Goal: Transaction & Acquisition: Purchase product/service

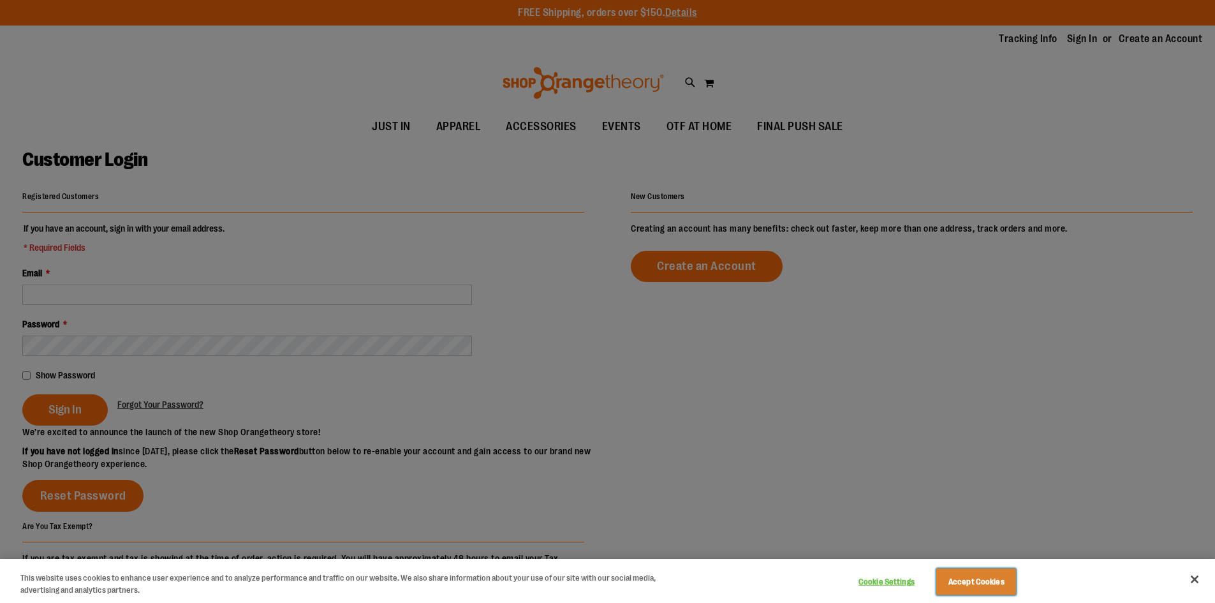
click at [980, 583] on button "Accept Cookies" at bounding box center [976, 581] width 80 height 27
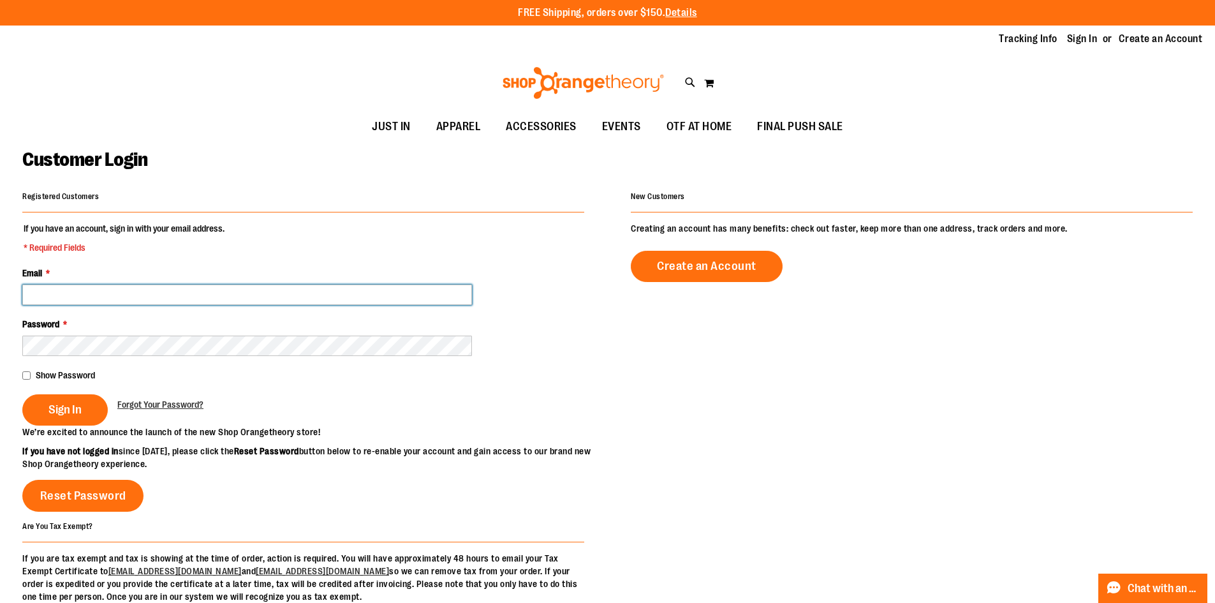
click at [91, 303] on input "Email *" at bounding box center [247, 294] width 450 height 20
type input "**********"
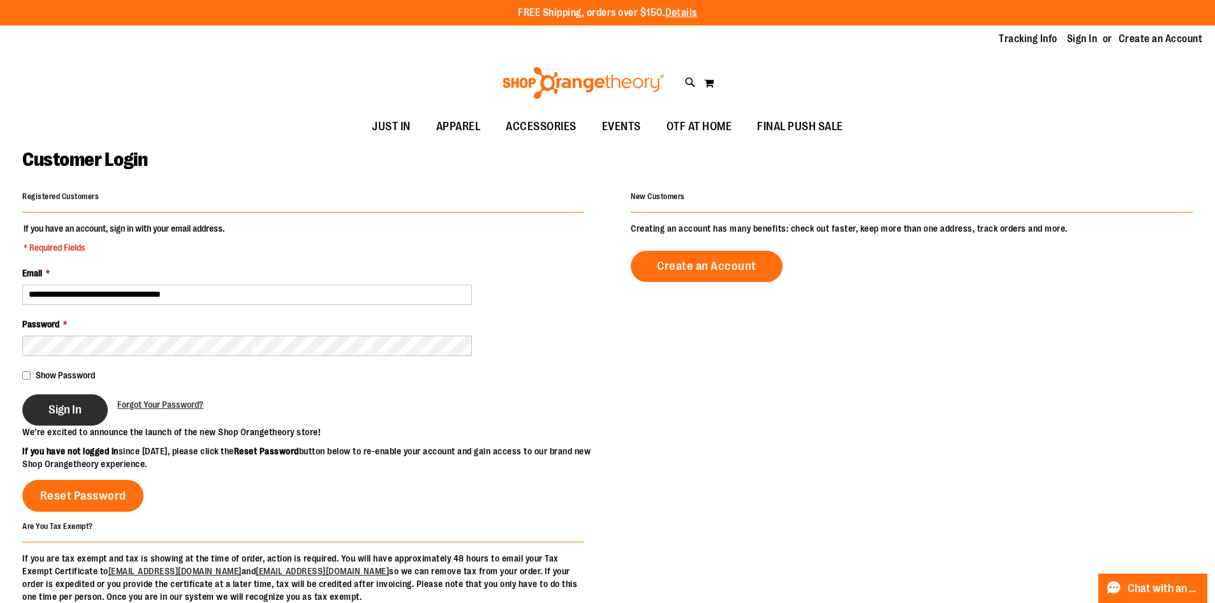
click at [61, 407] on span "Sign In" at bounding box center [64, 409] width 33 height 14
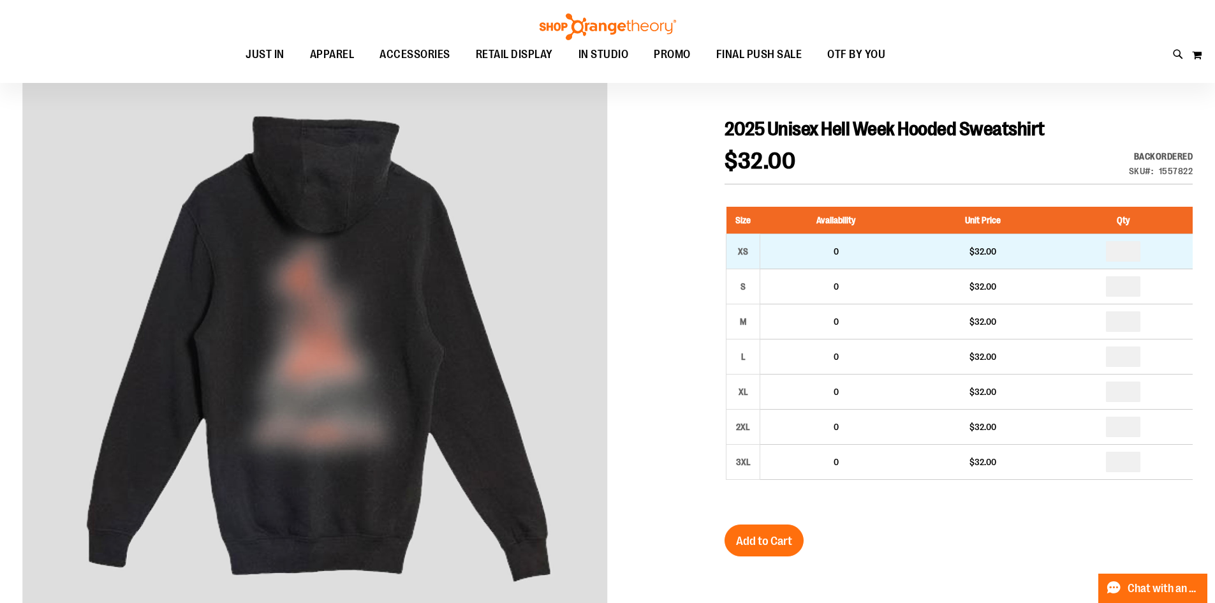
scroll to position [63, 0]
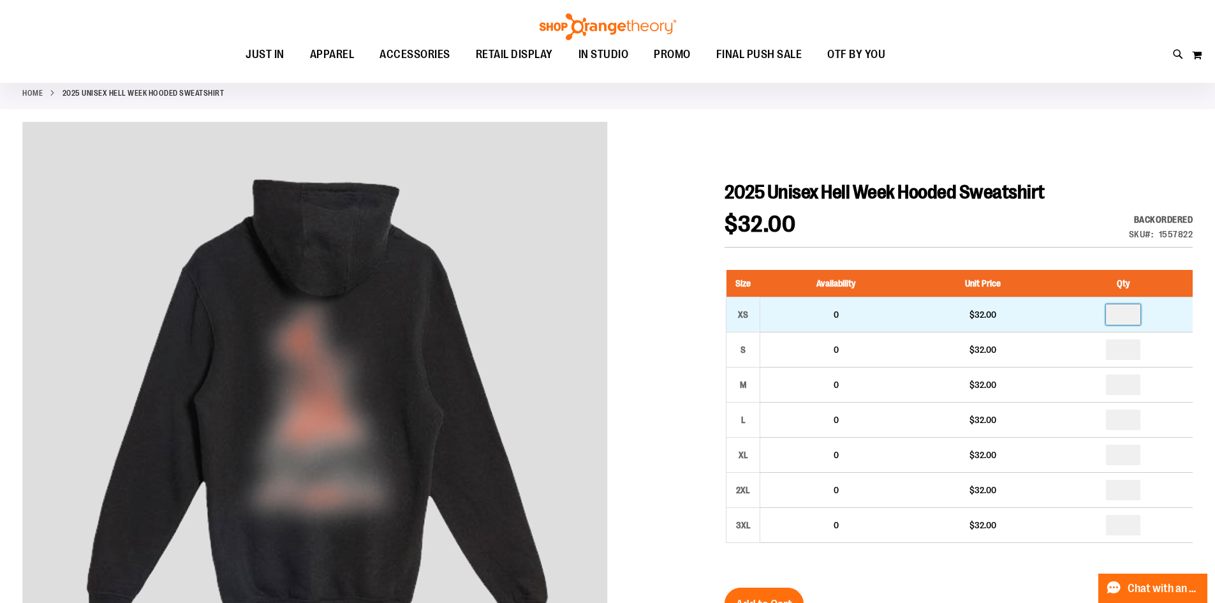
drag, startPoint x: 1128, startPoint y: 321, endPoint x: 1079, endPoint y: 311, distance: 50.0
click at [1079, 311] on td at bounding box center [1123, 314] width 138 height 35
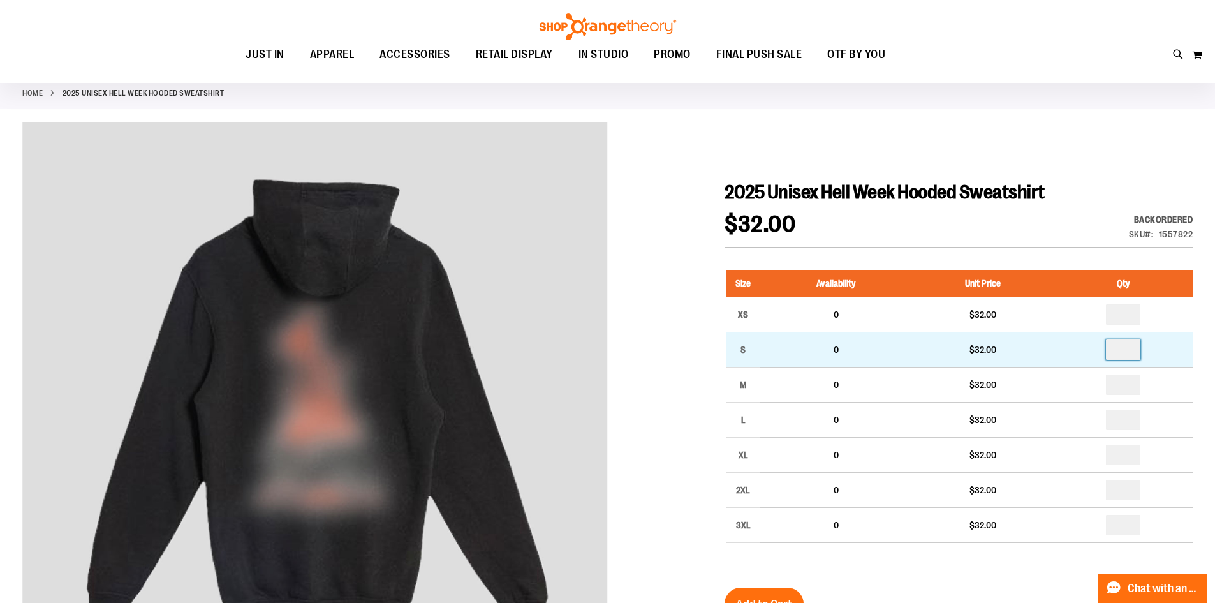
type input "*"
drag, startPoint x: 1131, startPoint y: 355, endPoint x: 1075, endPoint y: 344, distance: 56.4
click at [1075, 344] on td at bounding box center [1123, 349] width 138 height 35
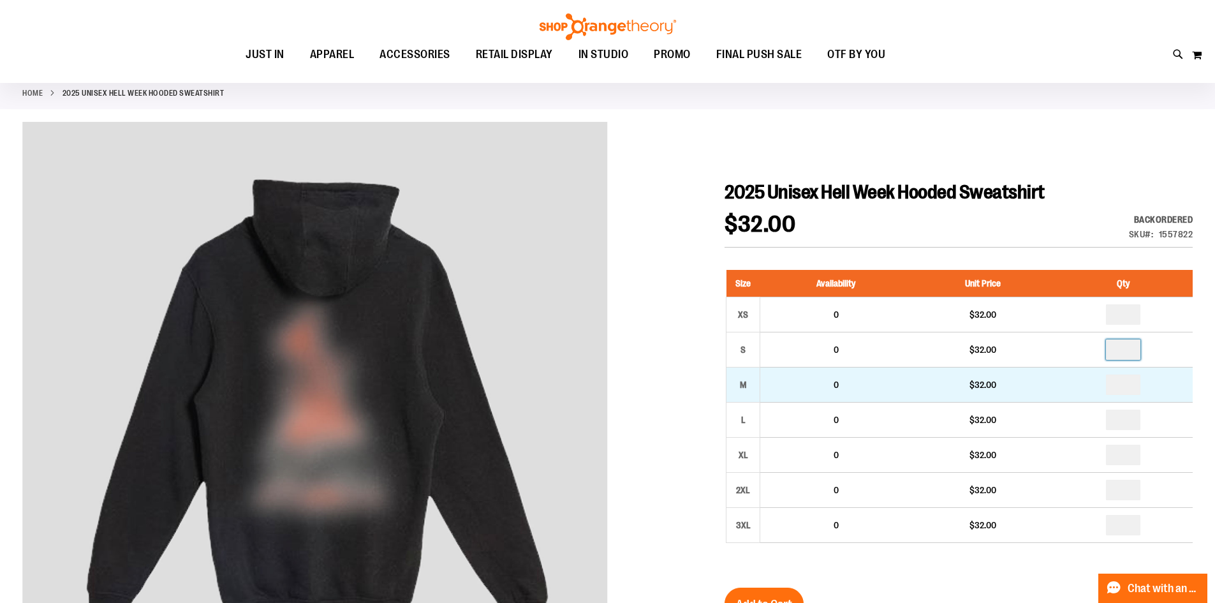
type input "*"
drag, startPoint x: 1130, startPoint y: 380, endPoint x: 1084, endPoint y: 373, distance: 46.6
type input "*"
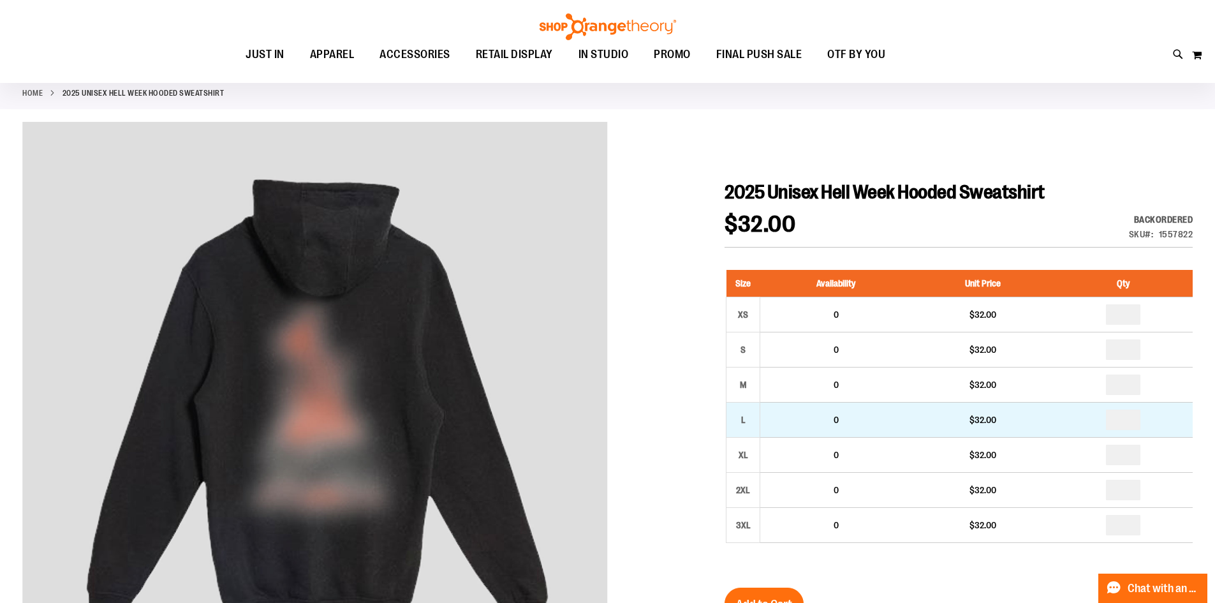
drag, startPoint x: 1125, startPoint y: 420, endPoint x: 1098, endPoint y: 414, distance: 26.8
type input "*"
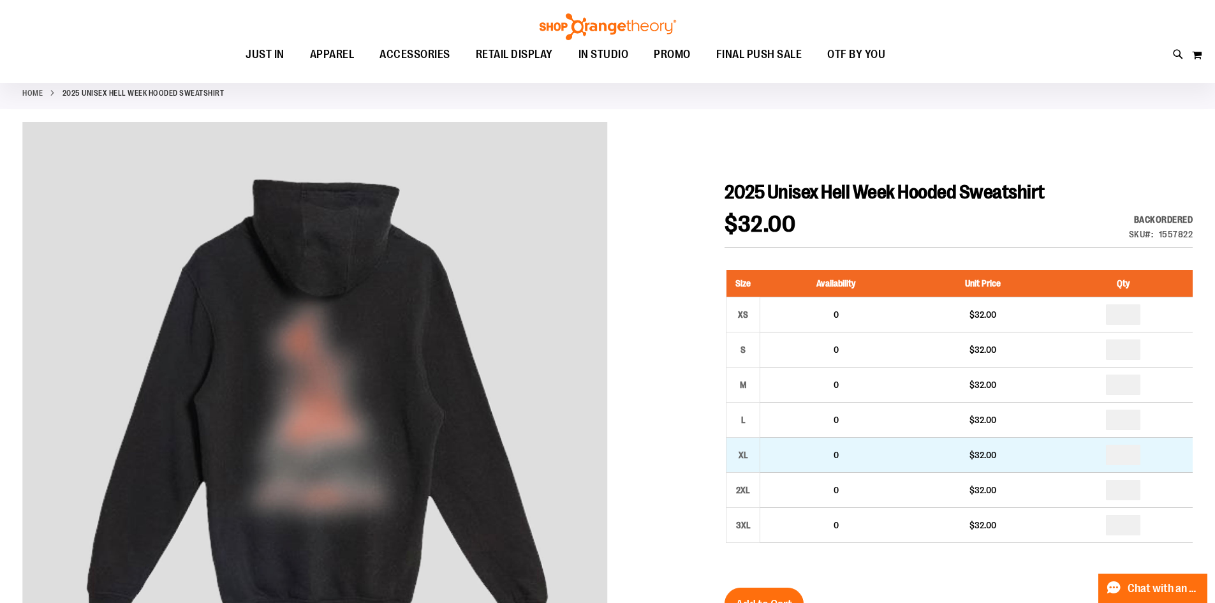
drag, startPoint x: 1136, startPoint y: 454, endPoint x: 1087, endPoint y: 451, distance: 49.2
type input "*"
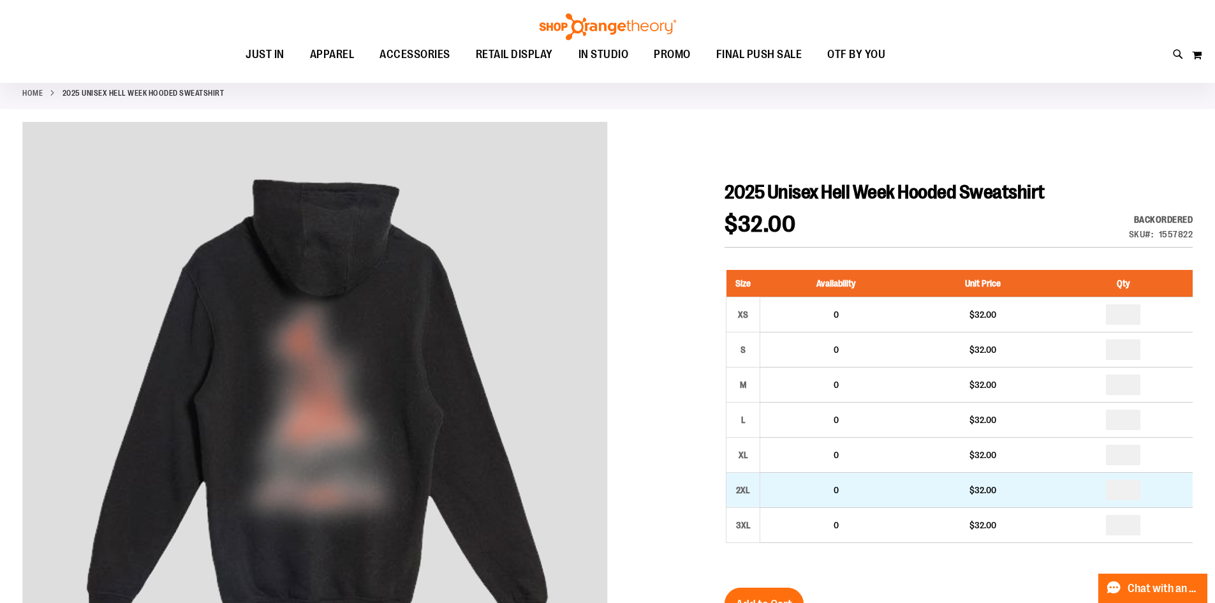
drag, startPoint x: 1133, startPoint y: 487, endPoint x: 1100, endPoint y: 488, distance: 33.2
type input "*"
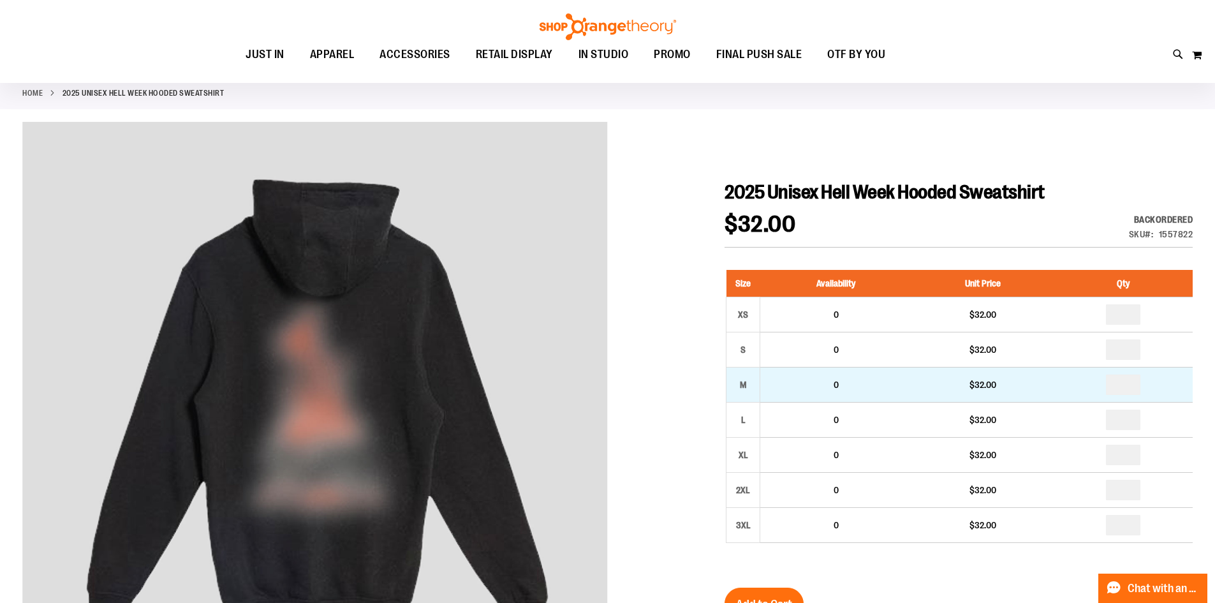
drag, startPoint x: 1132, startPoint y: 387, endPoint x: 1079, endPoint y: 385, distance: 53.0
type input "*"
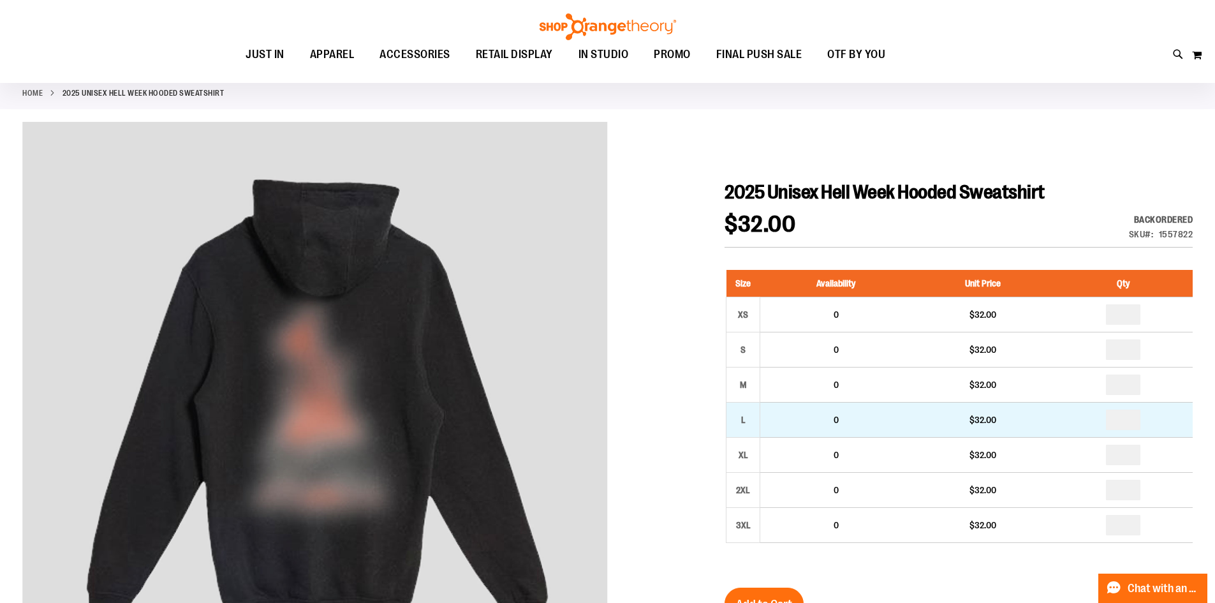
drag, startPoint x: 1135, startPoint y: 424, endPoint x: 1066, endPoint y: 409, distance: 69.8
type input "*"
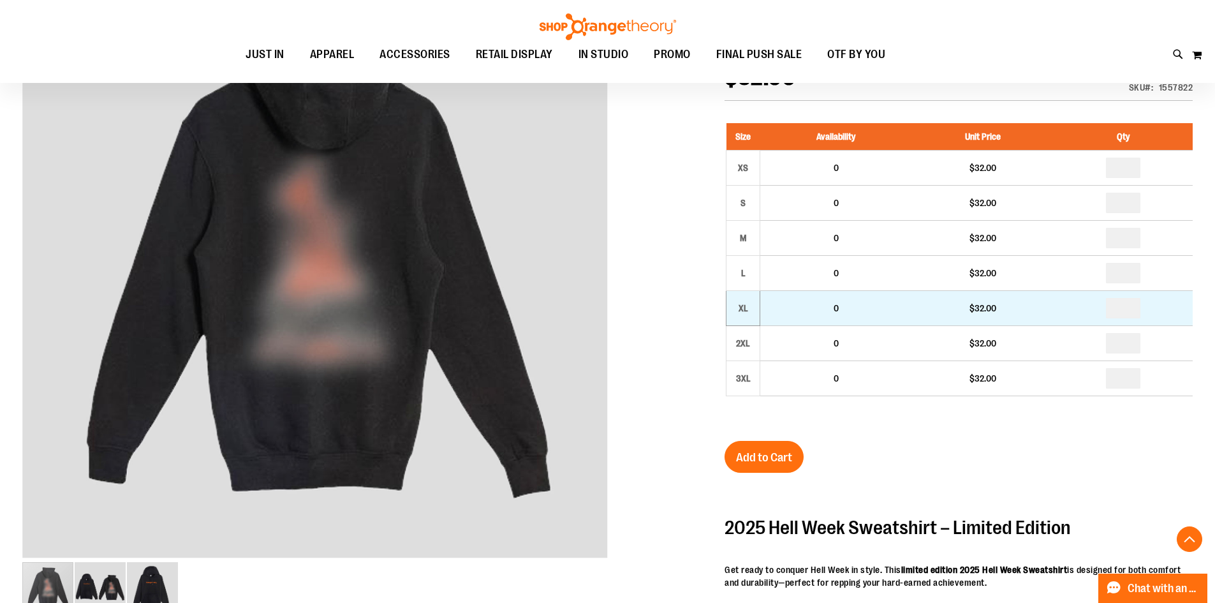
scroll to position [191, 0]
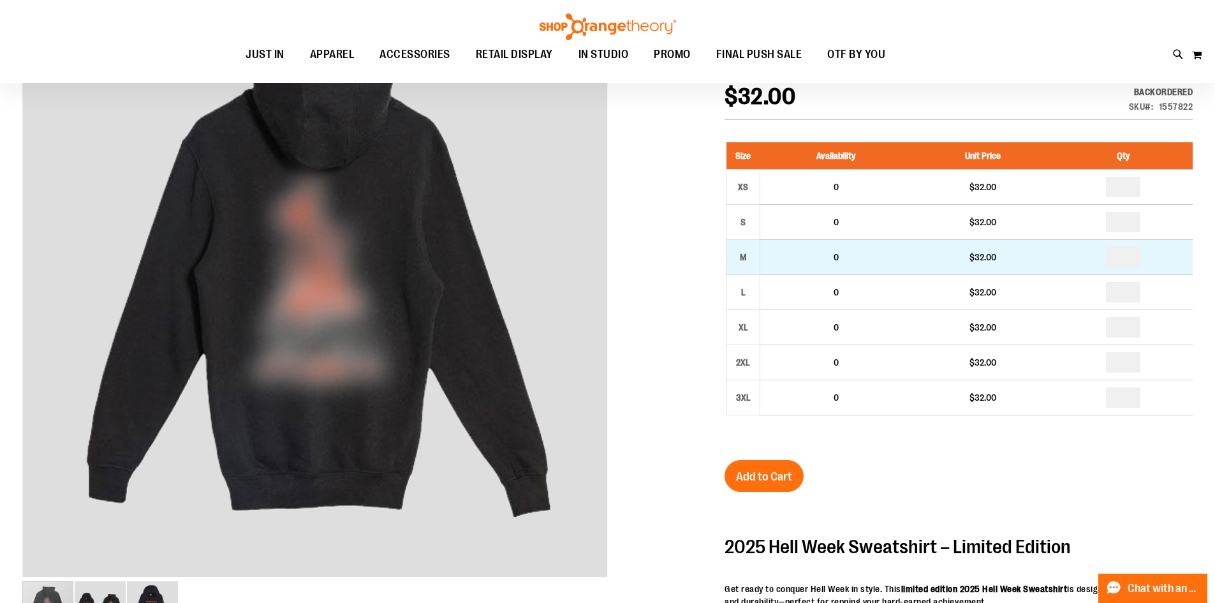
drag, startPoint x: 1128, startPoint y: 256, endPoint x: 1094, endPoint y: 259, distance: 34.6
drag, startPoint x: 1135, startPoint y: 258, endPoint x: 1120, endPoint y: 259, distance: 15.3
click at [1120, 259] on input "**" at bounding box center [1123, 257] width 34 height 20
type input "*"
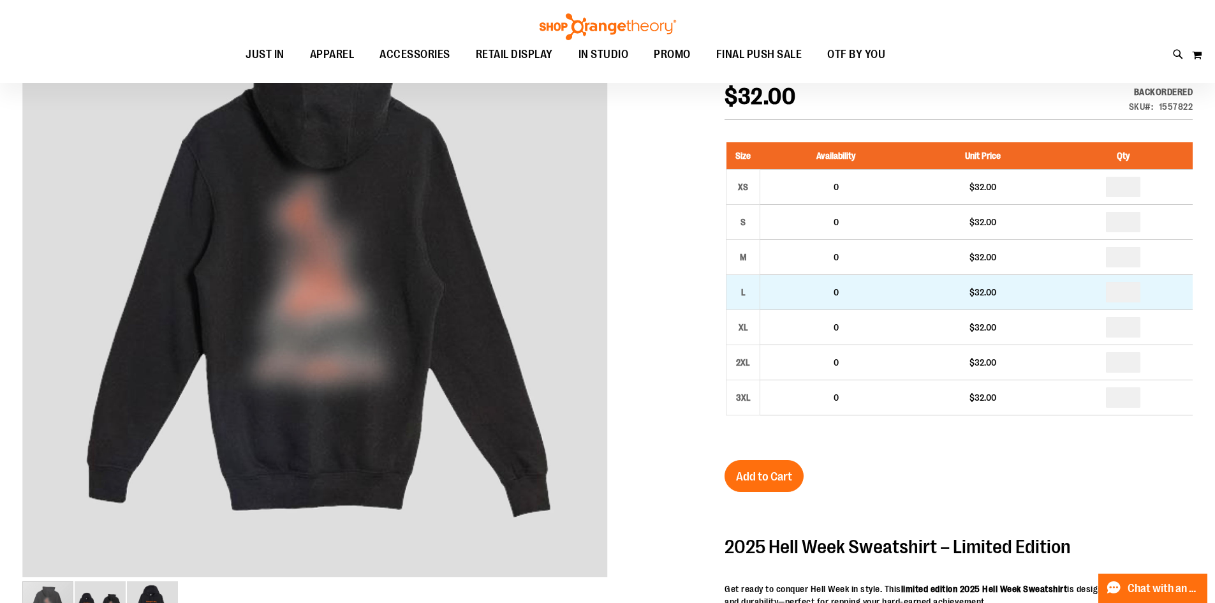
type input "*"
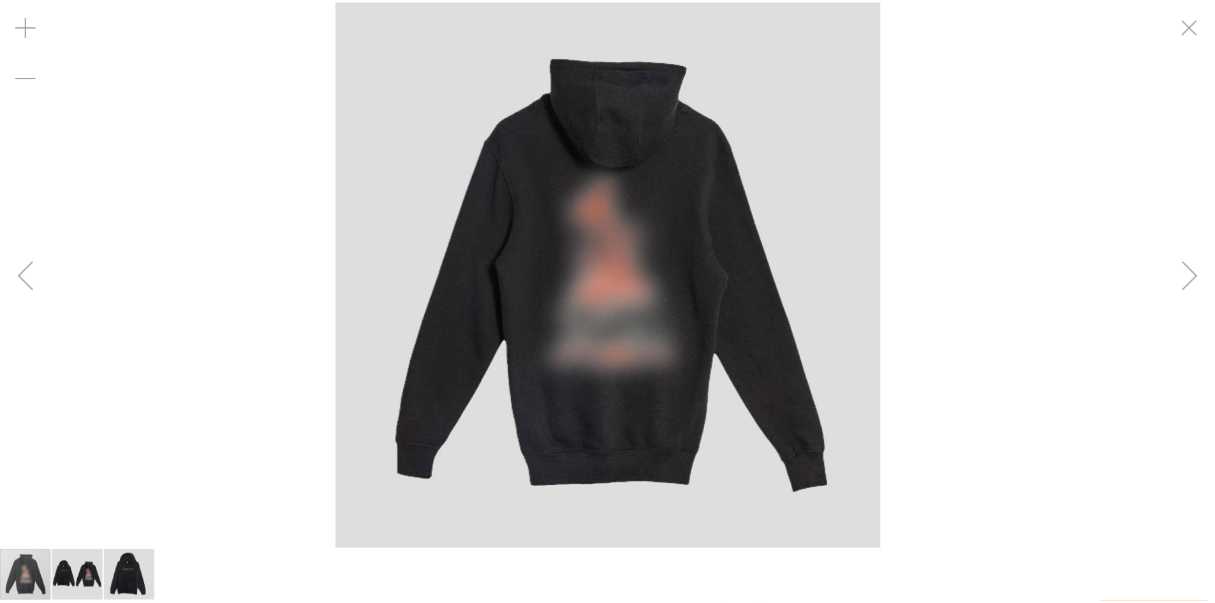
scroll to position [190, 0]
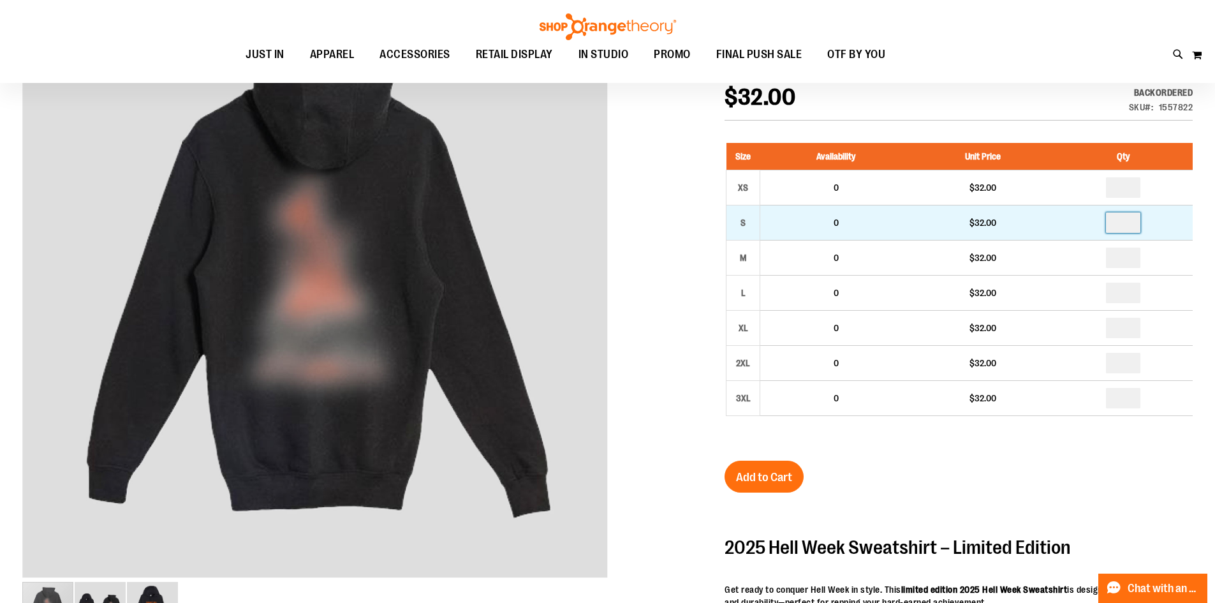
drag, startPoint x: 1134, startPoint y: 227, endPoint x: 1099, endPoint y: 224, distance: 35.2
click at [1100, 225] on td "*" at bounding box center [1123, 222] width 138 height 35
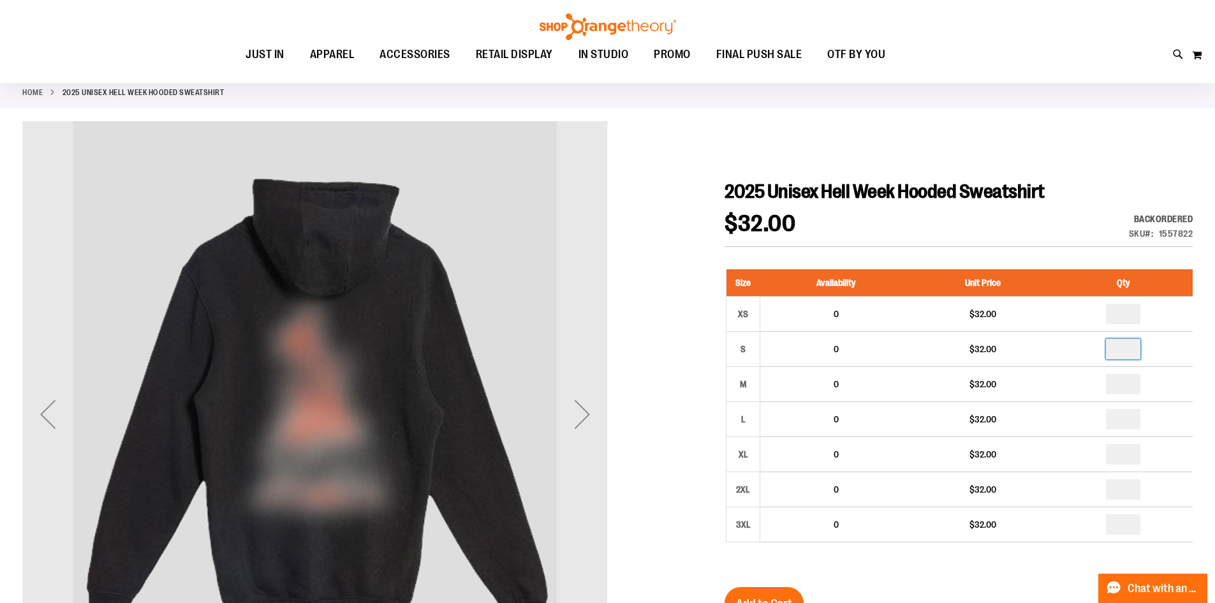
scroll to position [63, 0]
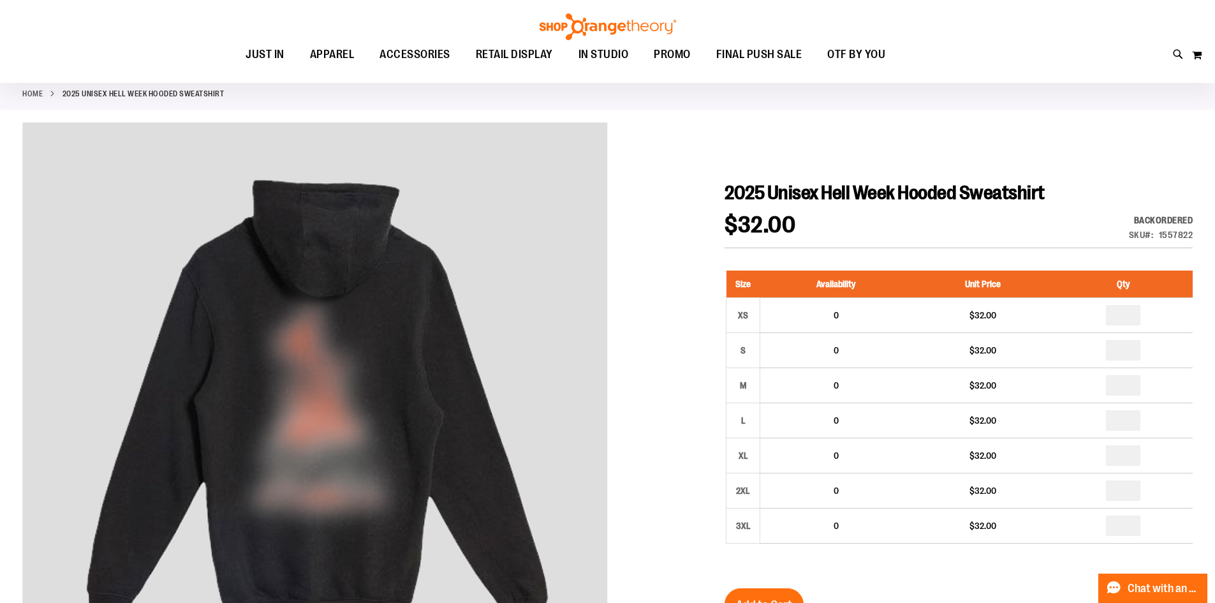
type input "*"
